Goal: Obtain resource: Download file/media

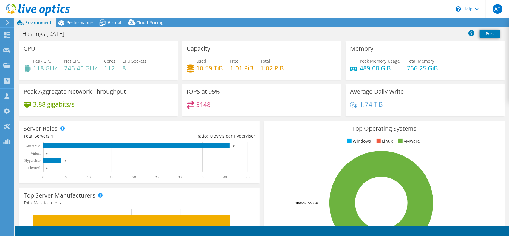
select select "USD"
click at [260, 118] on div "IOPS at 95% 3148" at bounding box center [263, 102] width 164 height 36
click at [400, 24] on icon at bounding box center [401, 23] width 3 height 4
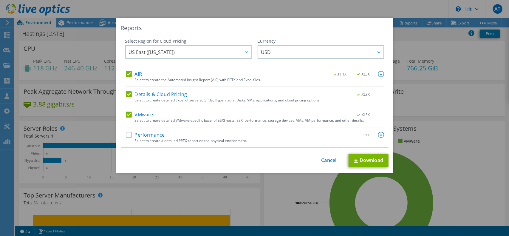
click at [130, 135] on label "Performance" at bounding box center [145, 135] width 39 height 6
click at [0, 0] on input "Performance" at bounding box center [0, 0] width 0 height 0
click at [380, 73] on img at bounding box center [381, 74] width 6 height 6
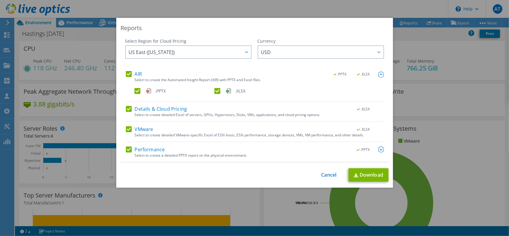
click at [380, 73] on img at bounding box center [381, 75] width 6 height 6
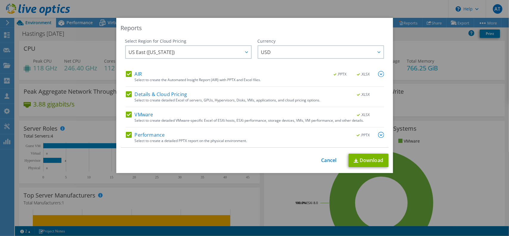
click at [378, 134] on img at bounding box center [381, 135] width 6 height 6
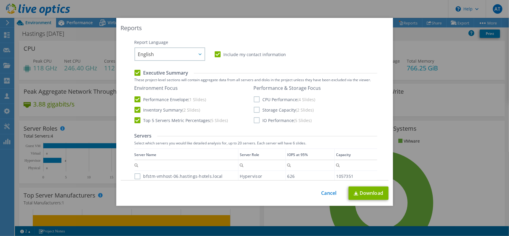
scroll to position [119, 0]
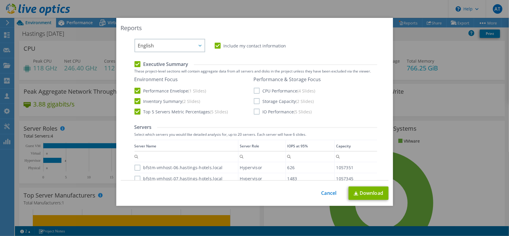
click at [255, 111] on label "IO Performance (5 Slides)" at bounding box center [283, 112] width 58 height 6
click at [0, 0] on input "IO Performance (5 Slides)" at bounding box center [0, 0] width 0 height 0
click at [254, 101] on label "Storage Capacity (2 Slides)" at bounding box center [284, 101] width 60 height 6
click at [0, 0] on input "Storage Capacity (2 Slides)" at bounding box center [0, 0] width 0 height 0
click at [255, 92] on label "CPU Performance (4 Slides)" at bounding box center [285, 91] width 62 height 6
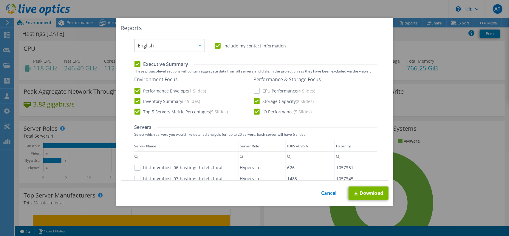
click at [0, 0] on input "CPU Performance (4 Slides)" at bounding box center [0, 0] width 0 height 0
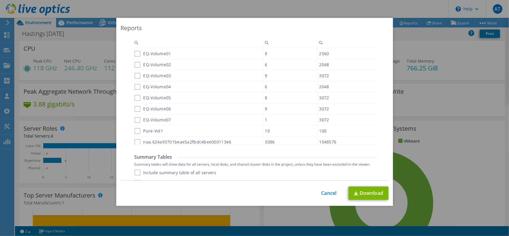
scroll to position [378, 0]
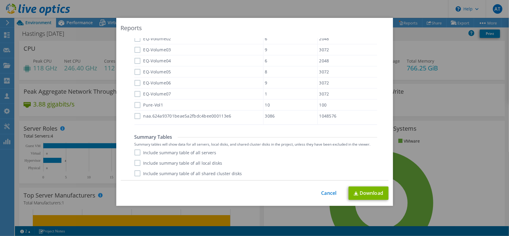
click at [136, 152] on label "Include summary table of all servers" at bounding box center [176, 153] width 82 height 6
click at [0, 0] on input "Include summary table of all servers" at bounding box center [0, 0] width 0 height 0
click at [359, 192] on link "Download" at bounding box center [369, 193] width 40 height 13
click at [361, 9] on div "Reports Select Region for Cloud Pricing Asia Pacific ([GEOGRAPHIC_DATA]) [GEOGR…" at bounding box center [254, 118] width 509 height 236
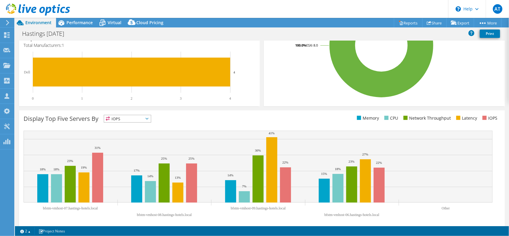
scroll to position [162, 0]
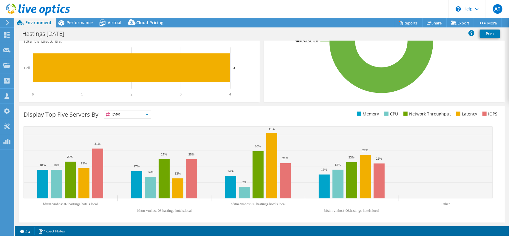
click at [120, 113] on span "IOPS" at bounding box center [127, 114] width 47 height 7
click at [122, 135] on li "CPU" at bounding box center [127, 139] width 47 height 8
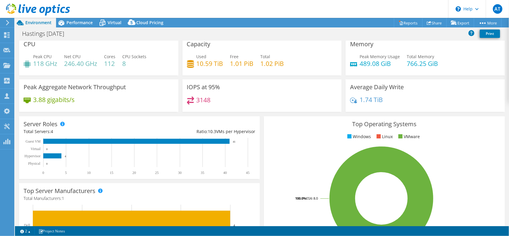
scroll to position [0, 0]
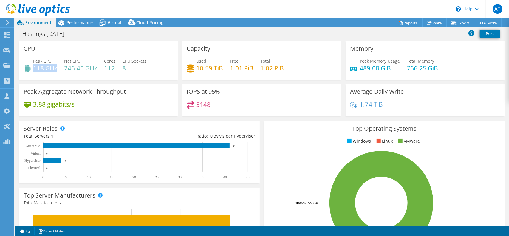
drag, startPoint x: 34, startPoint y: 68, endPoint x: 57, endPoint y: 67, distance: 22.7
click at [57, 67] on h4 "118 GHz" at bounding box center [45, 68] width 24 height 7
click at [80, 24] on span "Performance" at bounding box center [80, 23] width 26 height 6
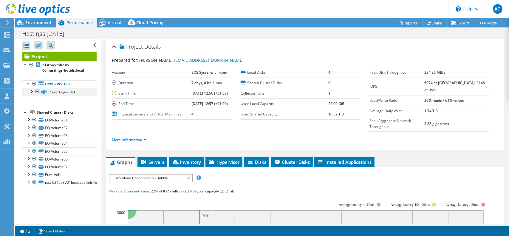
click at [31, 92] on div at bounding box center [31, 91] width 6 height 6
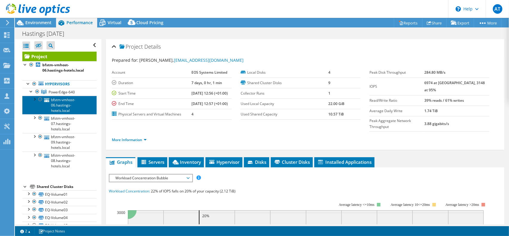
click at [64, 105] on link "bfstm-vmhost-06.hastings-hotels.local" at bounding box center [59, 105] width 74 height 19
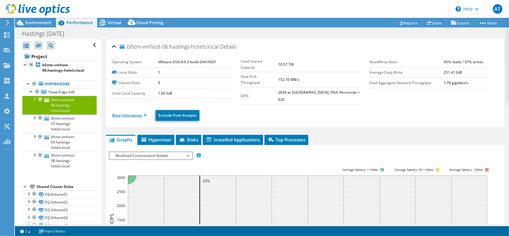
click at [131, 113] on link "More Information" at bounding box center [129, 115] width 35 height 5
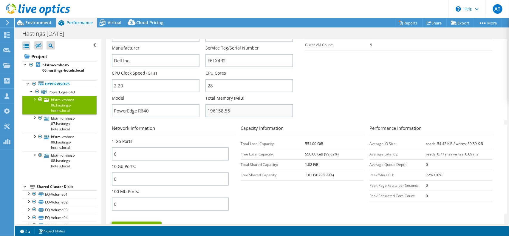
scroll to position [119, 0]
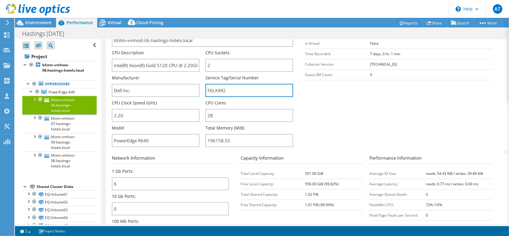
drag, startPoint x: 225, startPoint y: 84, endPoint x: 203, endPoint y: 84, distance: 22.1
click at [203, 25] on div "Server Name bfstm-vmhost-06.hastings-hotels.local CPU Description Intel(R) Xeon…" at bounding box center [205, 25] width 187 height 0
click at [326, 112] on section "Server Information Server Name bfstm-vmhost-06.hastings-hotels.local CPU Descri…" at bounding box center [307, 80] width 390 height 139
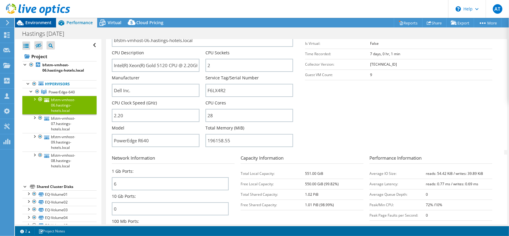
click at [37, 22] on span "Environment" at bounding box center [38, 23] width 26 height 6
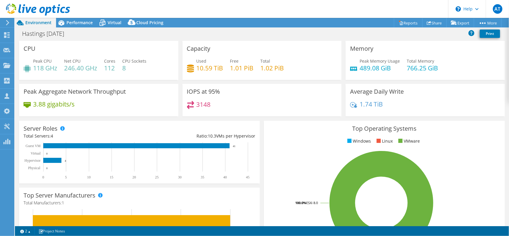
click at [413, 69] on h4 "766.25 GiB" at bounding box center [422, 68] width 31 height 7
click at [434, 71] on h4 "766.25 GiB" at bounding box center [422, 68] width 31 height 7
click at [378, 81] on div "Memory Peak Memory Usage 489.08 GiB Total Memory 766.25 GiB" at bounding box center [426, 62] width 164 height 43
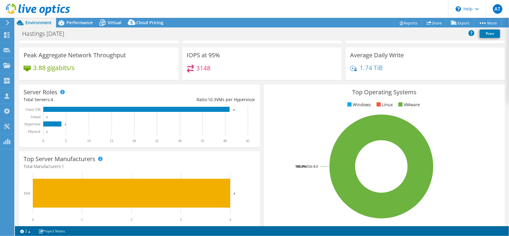
scroll to position [0, 0]
